Goal: Communication & Community: Answer question/provide support

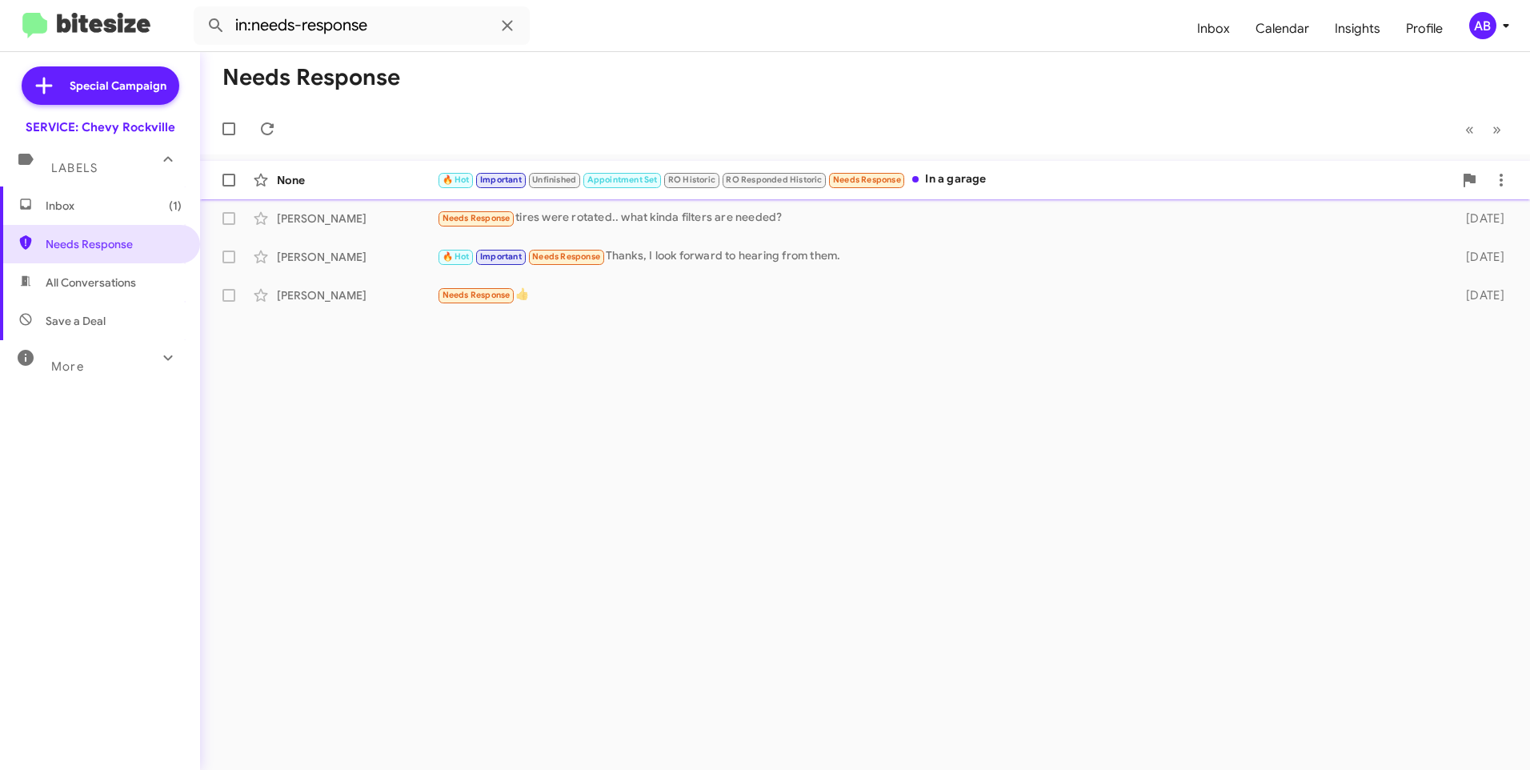
click at [963, 179] on div "🔥 Hot Important Unfinished Appointment Set RO Historic RO Responded Historic Ne…" at bounding box center [945, 179] width 1016 height 18
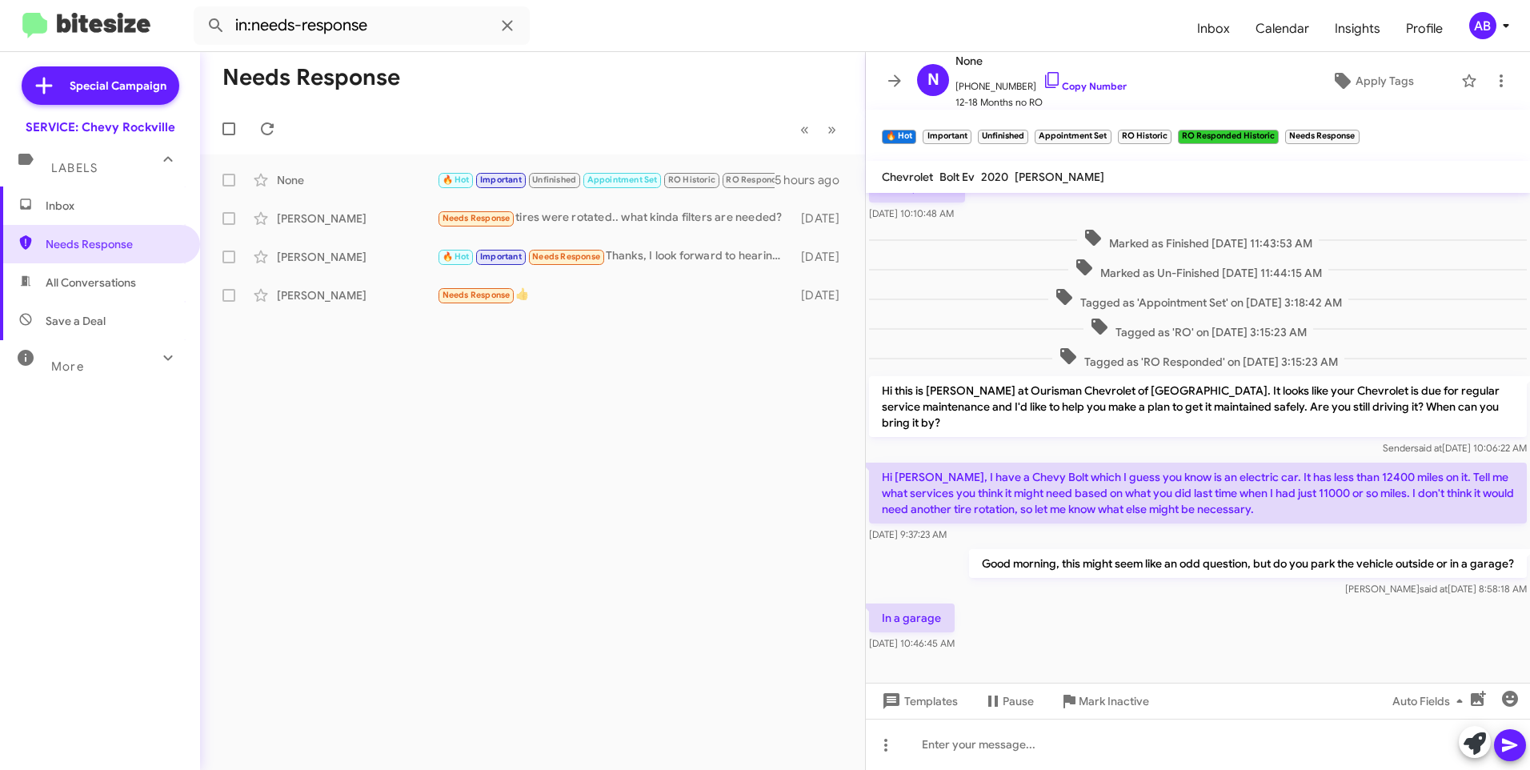
scroll to position [683, 0]
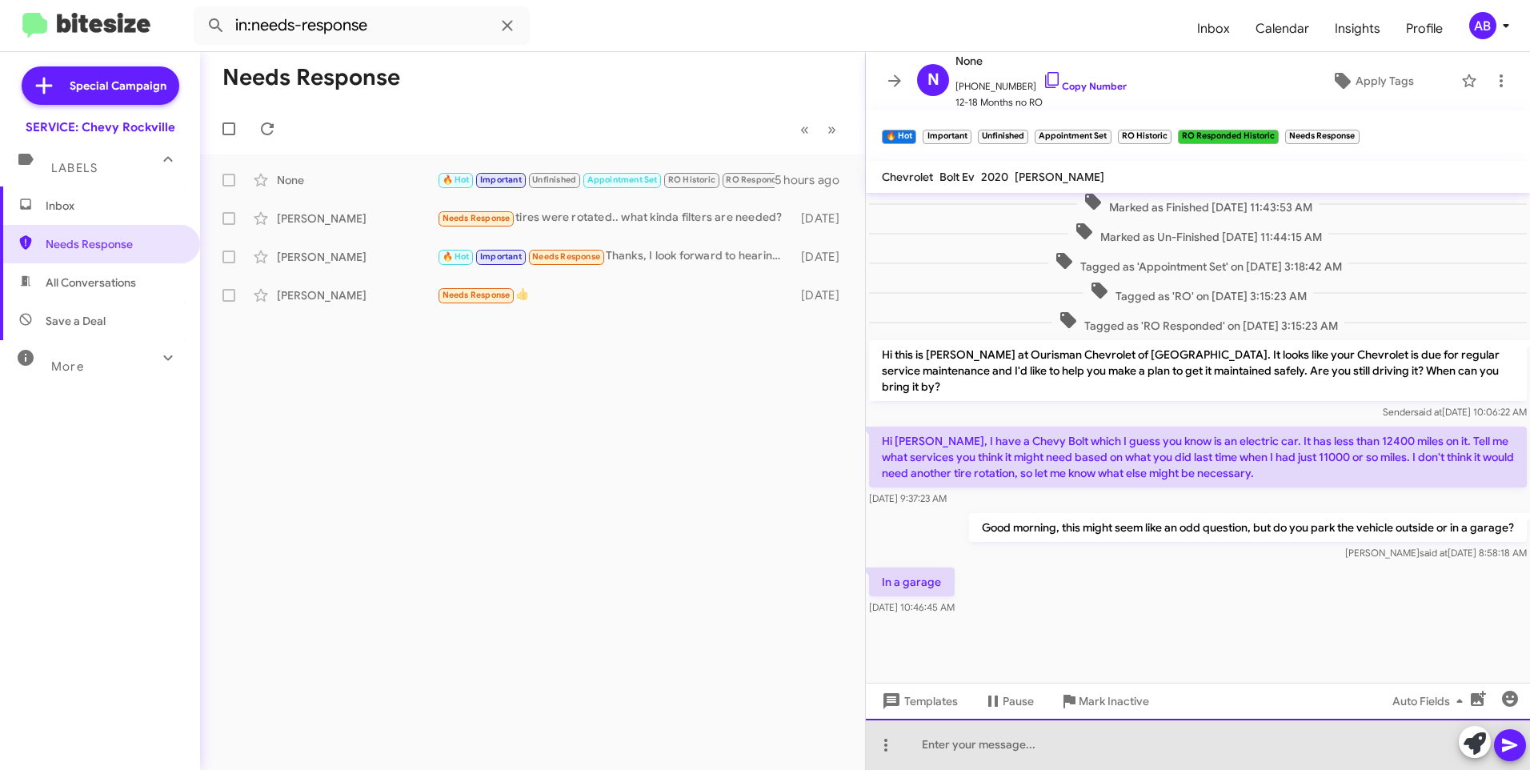
click at [940, 739] on div at bounding box center [1198, 744] width 664 height 51
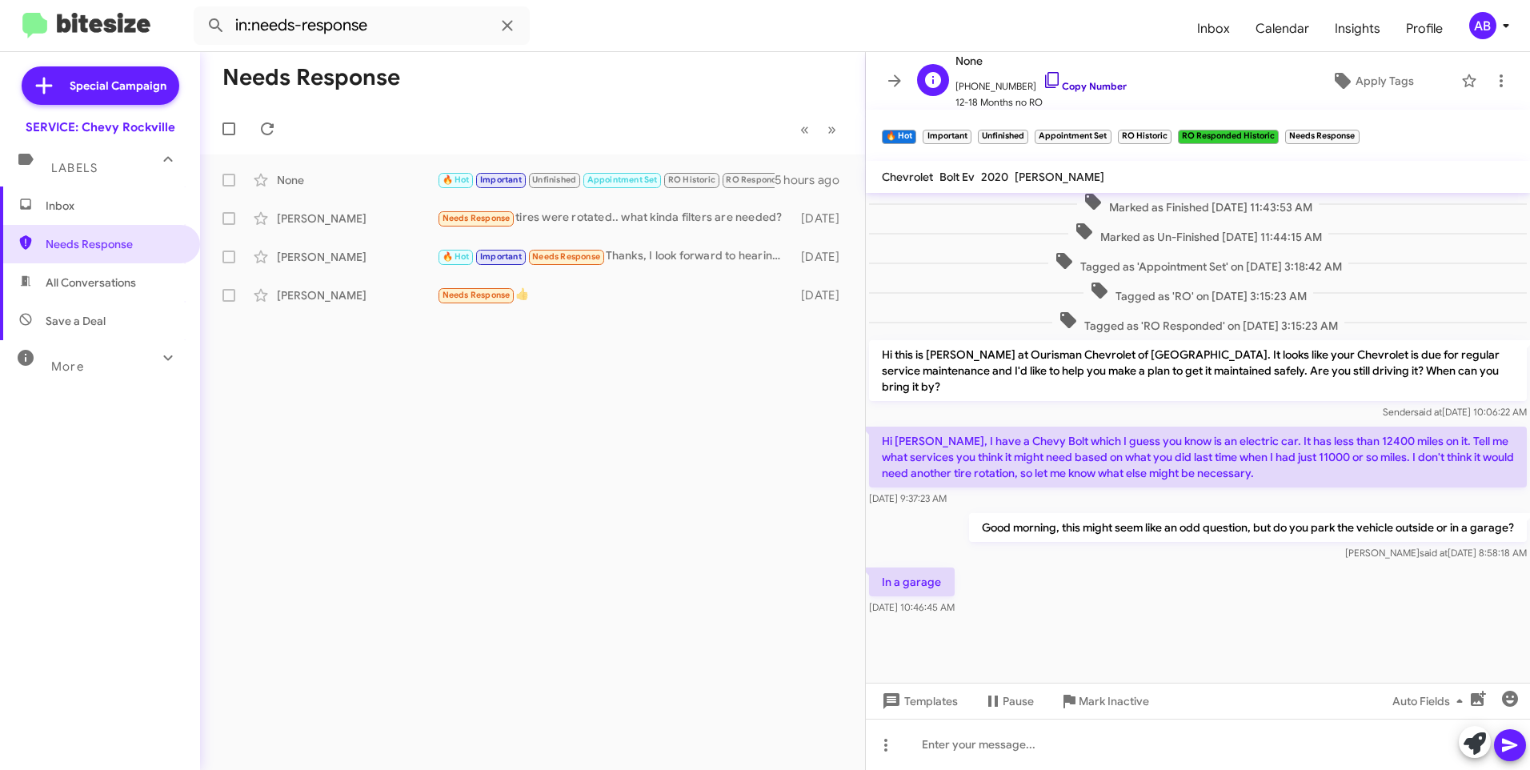
click at [1067, 90] on link "Copy Number" at bounding box center [1085, 86] width 84 height 12
click at [978, 747] on div at bounding box center [1198, 744] width 664 height 51
click at [1277, 747] on div "Given that information, I wouldn't say to replace the cabin air filter" at bounding box center [1198, 744] width 664 height 51
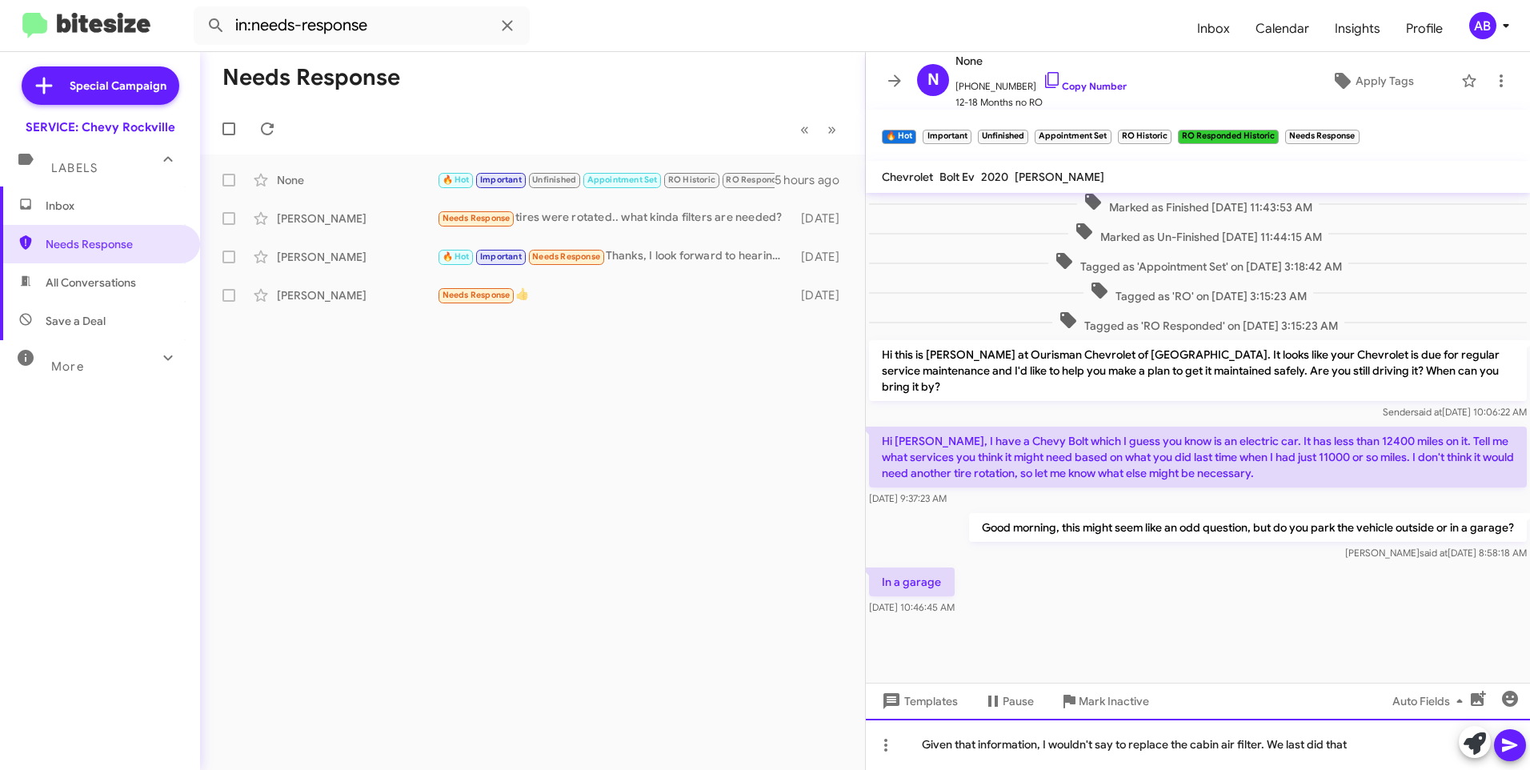
click at [1391, 751] on div "Given that information, I wouldn't say to replace the cabin air filter. We last…" at bounding box center [1198, 744] width 664 height 51
drag, startPoint x: 1438, startPoint y: 746, endPoint x: 1452, endPoint y: 745, distance: 14.4
click at [1438, 745] on div "Given that information, I wouldn't say to replace the cabin air filter. We last…" at bounding box center [1198, 744] width 664 height 51
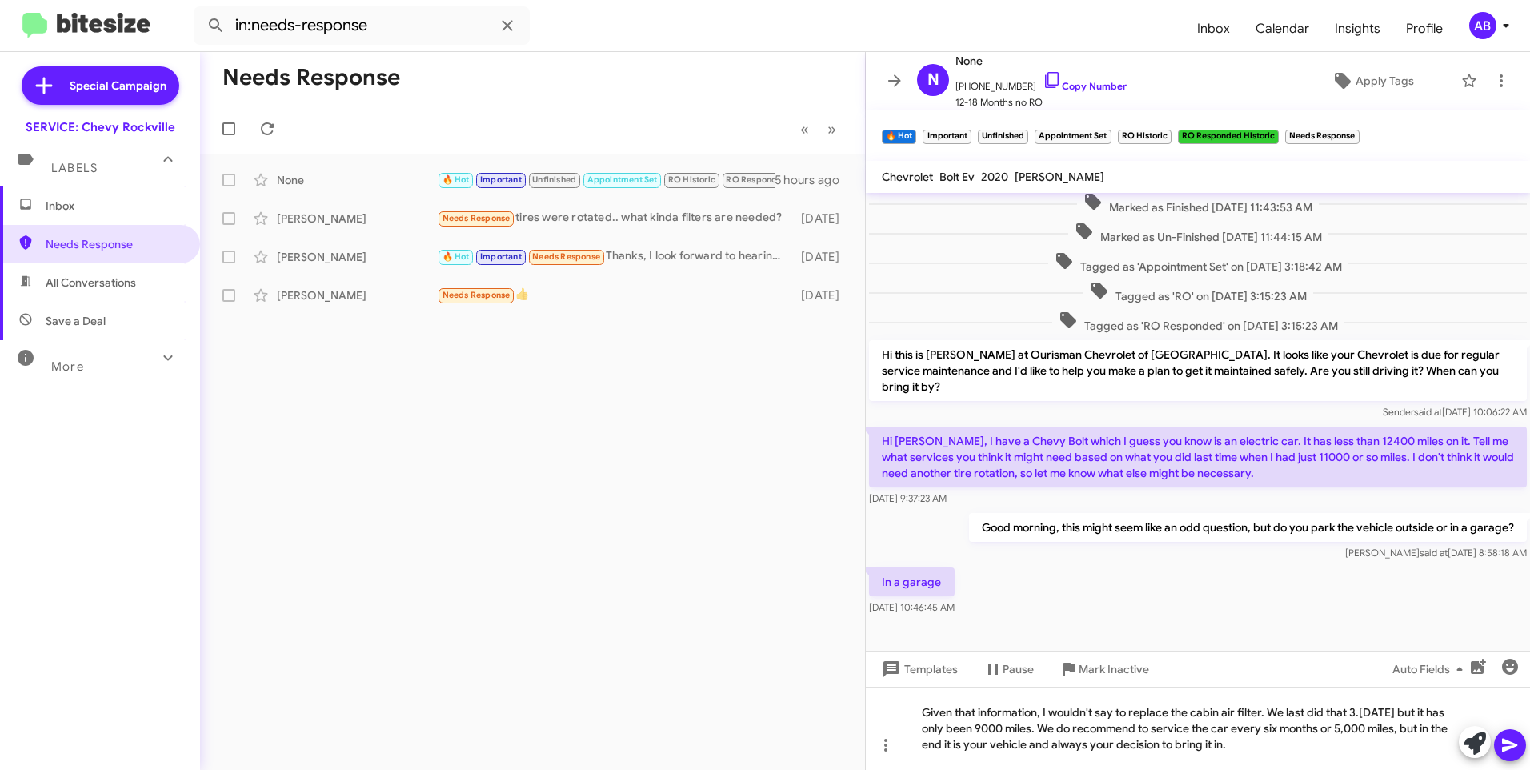
click at [1507, 742] on icon at bounding box center [1509, 746] width 15 height 14
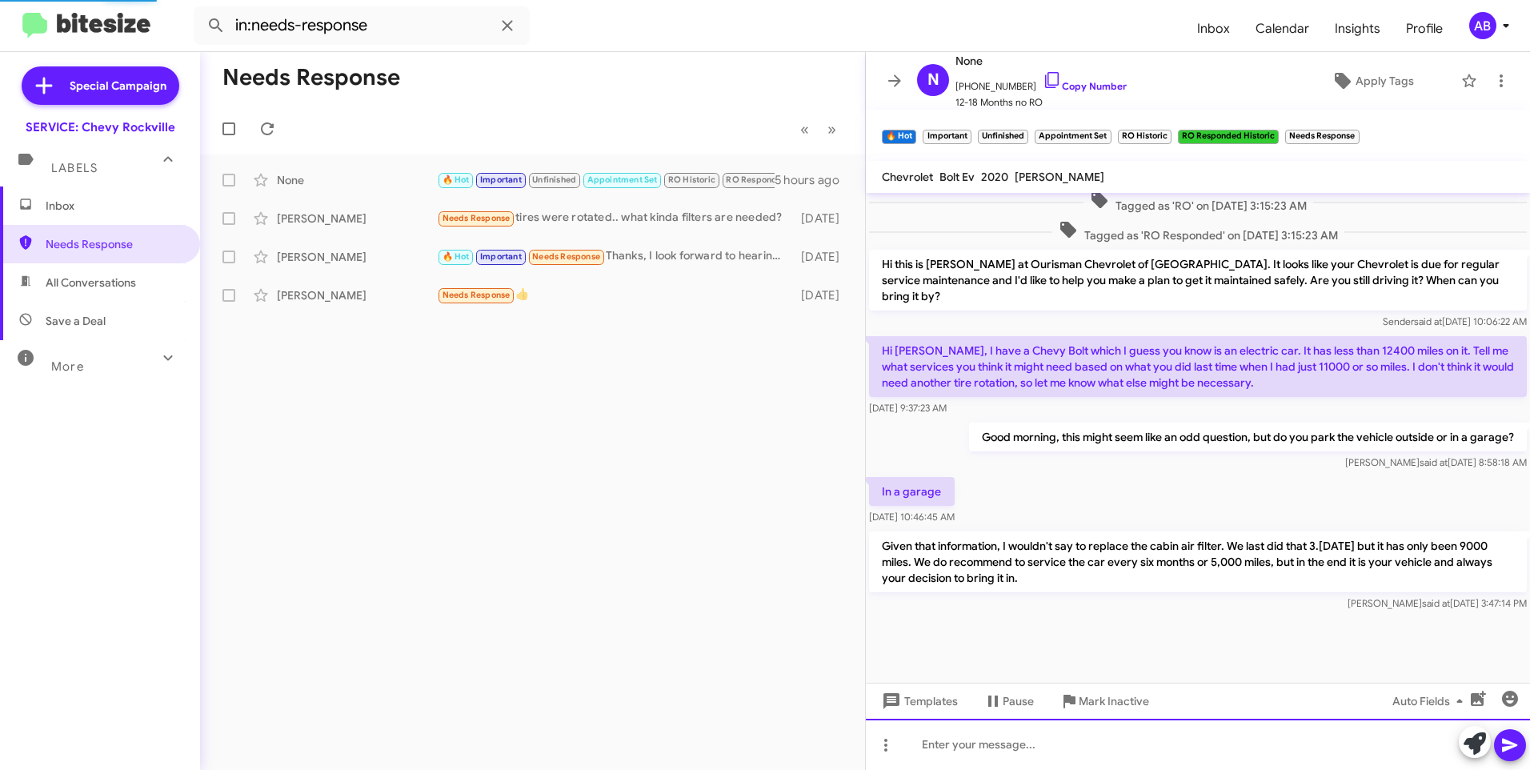
scroll to position [0, 0]
